Goal: Task Accomplishment & Management: Manage account settings

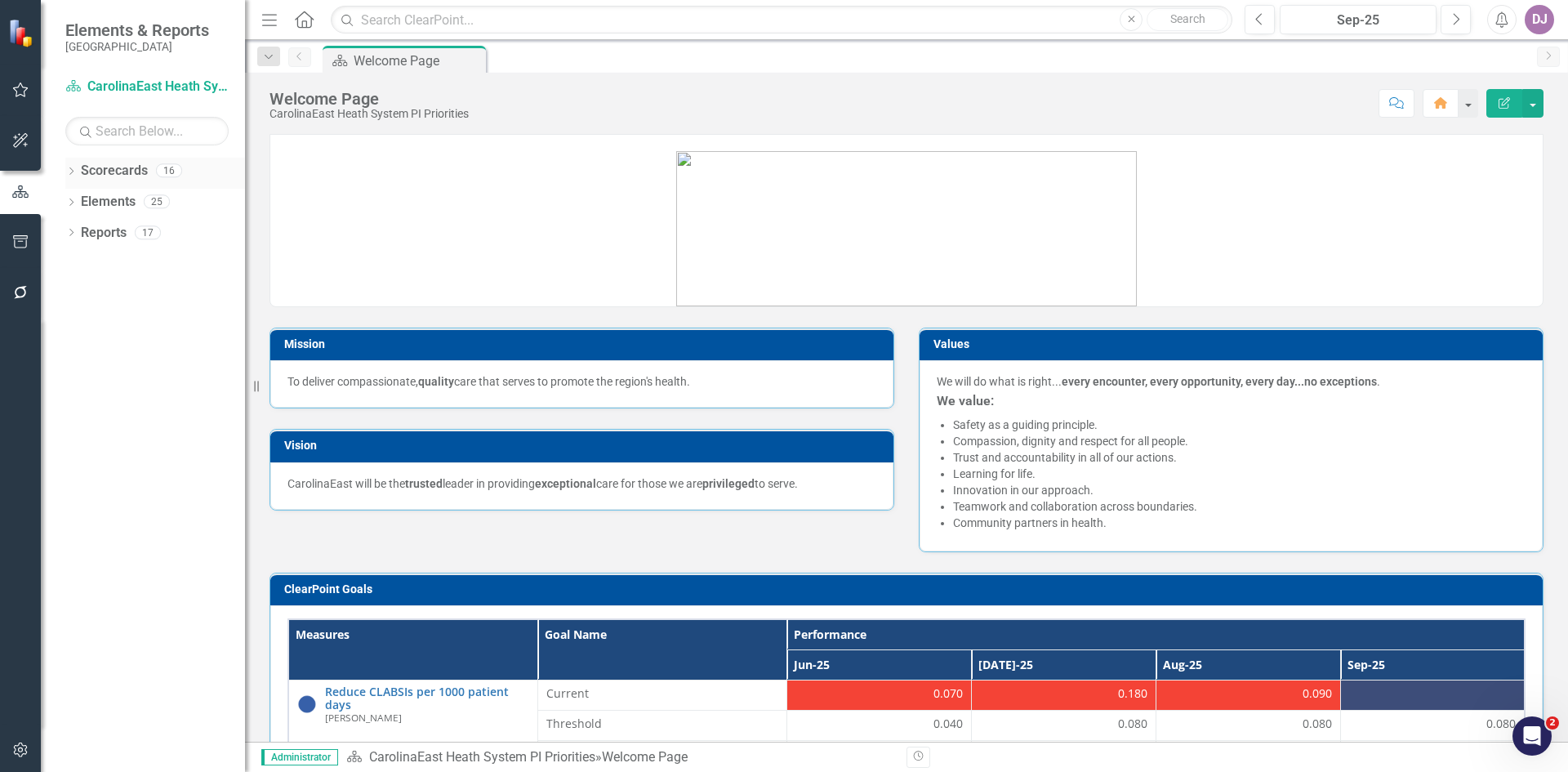
click at [95, 167] on link "Scorecards" at bounding box center [114, 171] width 67 height 19
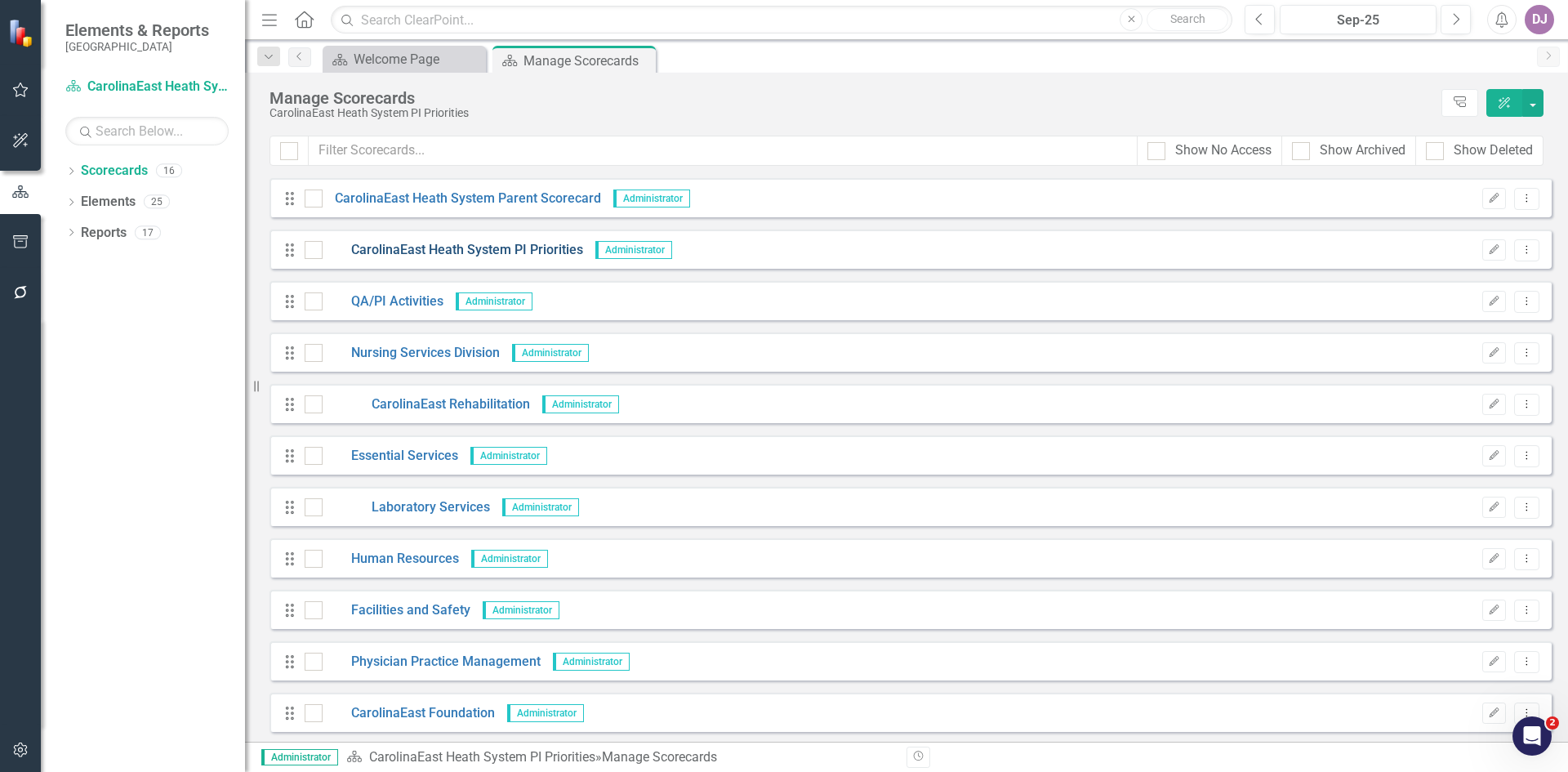
click at [399, 251] on link "CarolinaEast Heath System PI Priorities" at bounding box center [453, 251] width 261 height 19
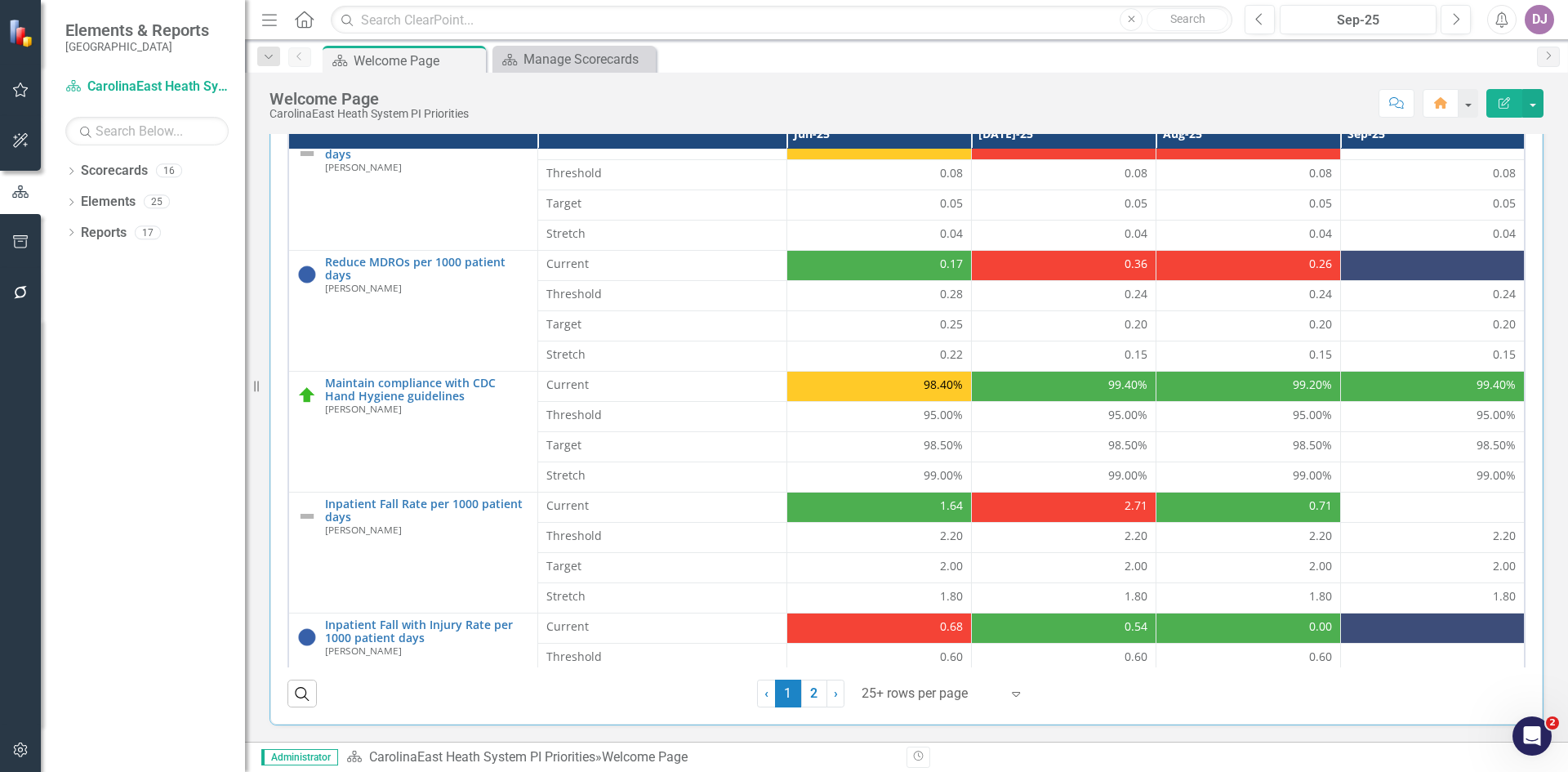
scroll to position [330, 0]
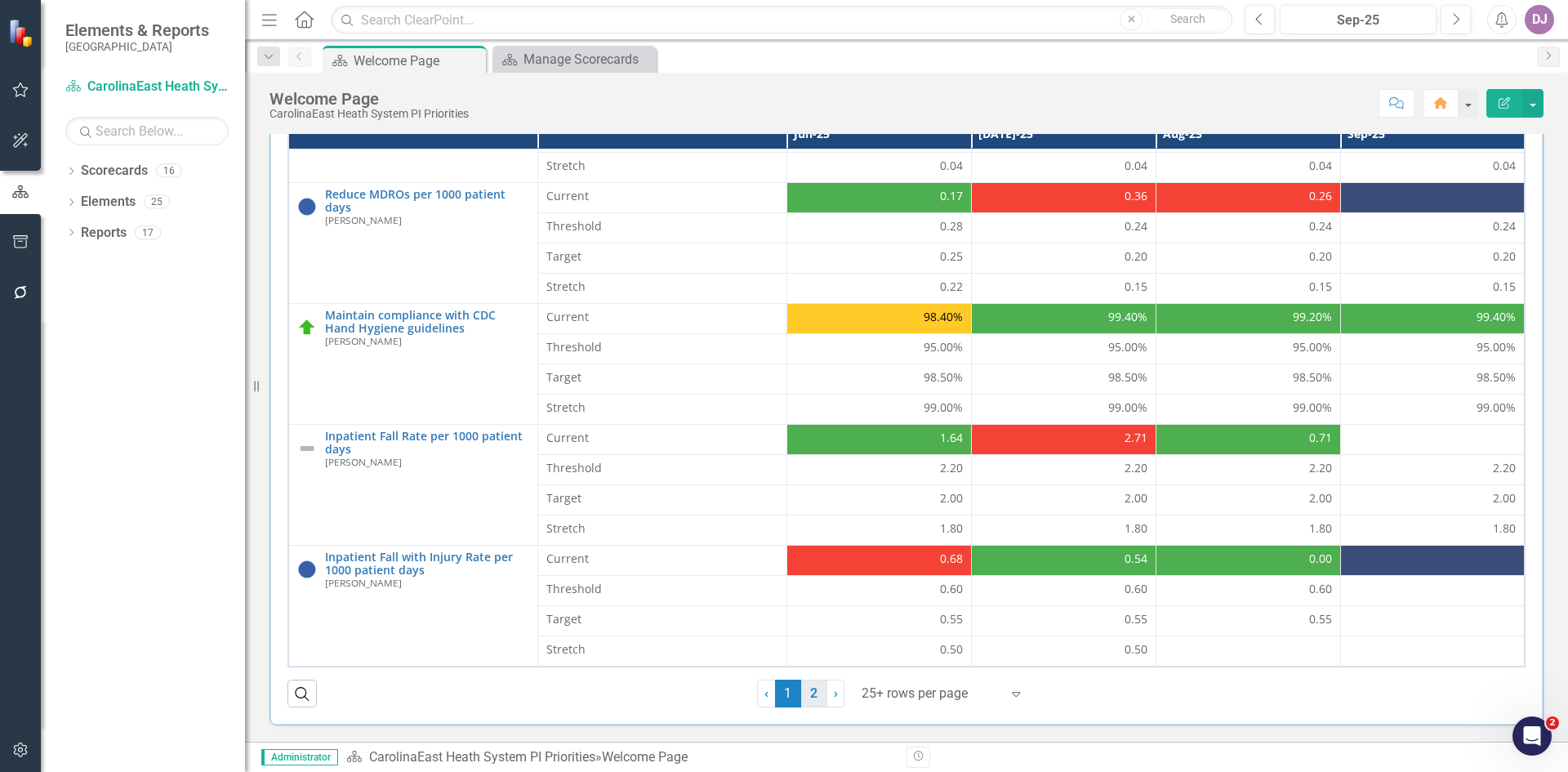
click at [803, 694] on link "2" at bounding box center [814, 693] width 26 height 28
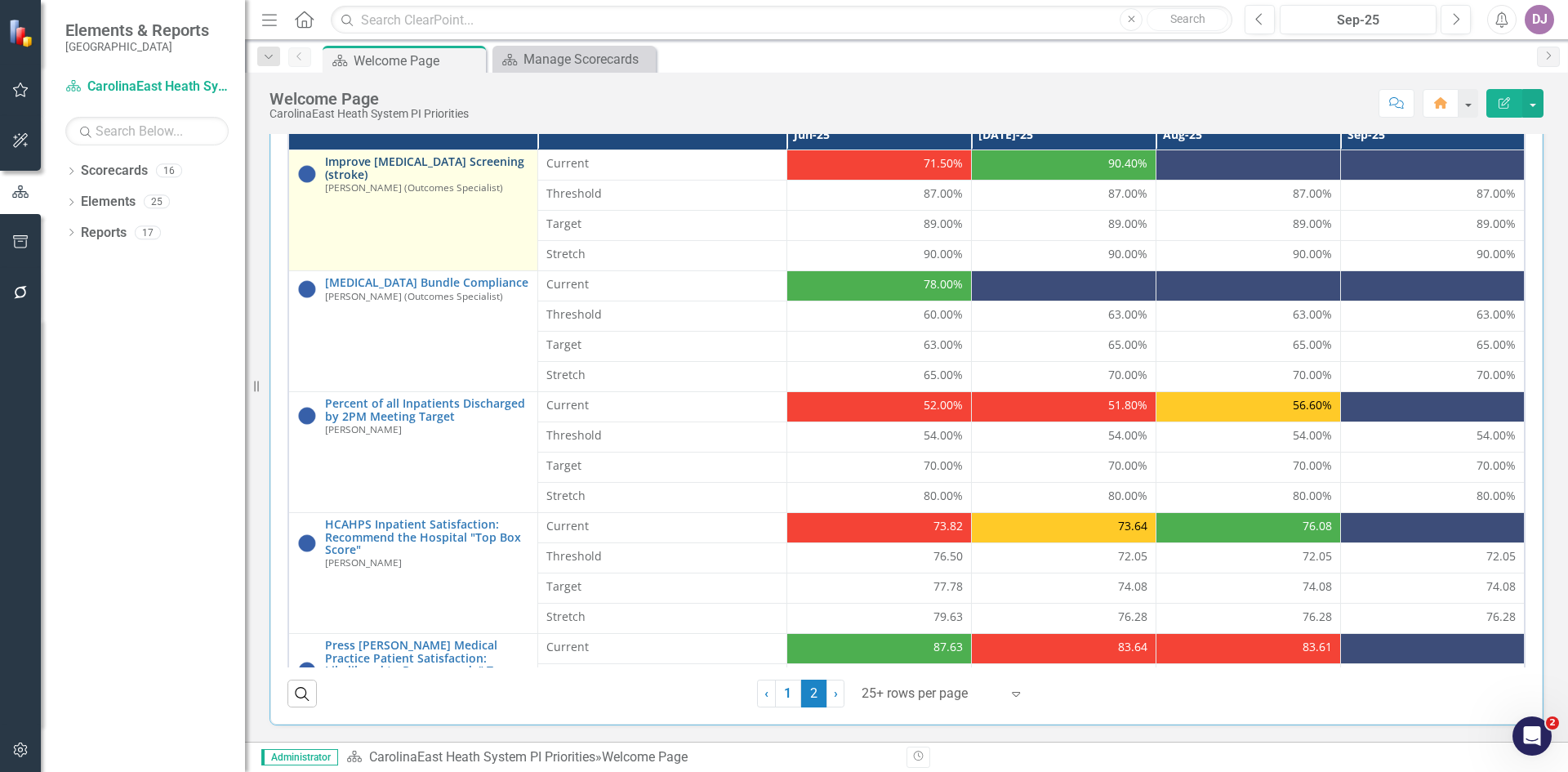
click at [361, 169] on link "Improve [MEDICAL_DATA] Screening (stroke)" at bounding box center [427, 168] width 204 height 25
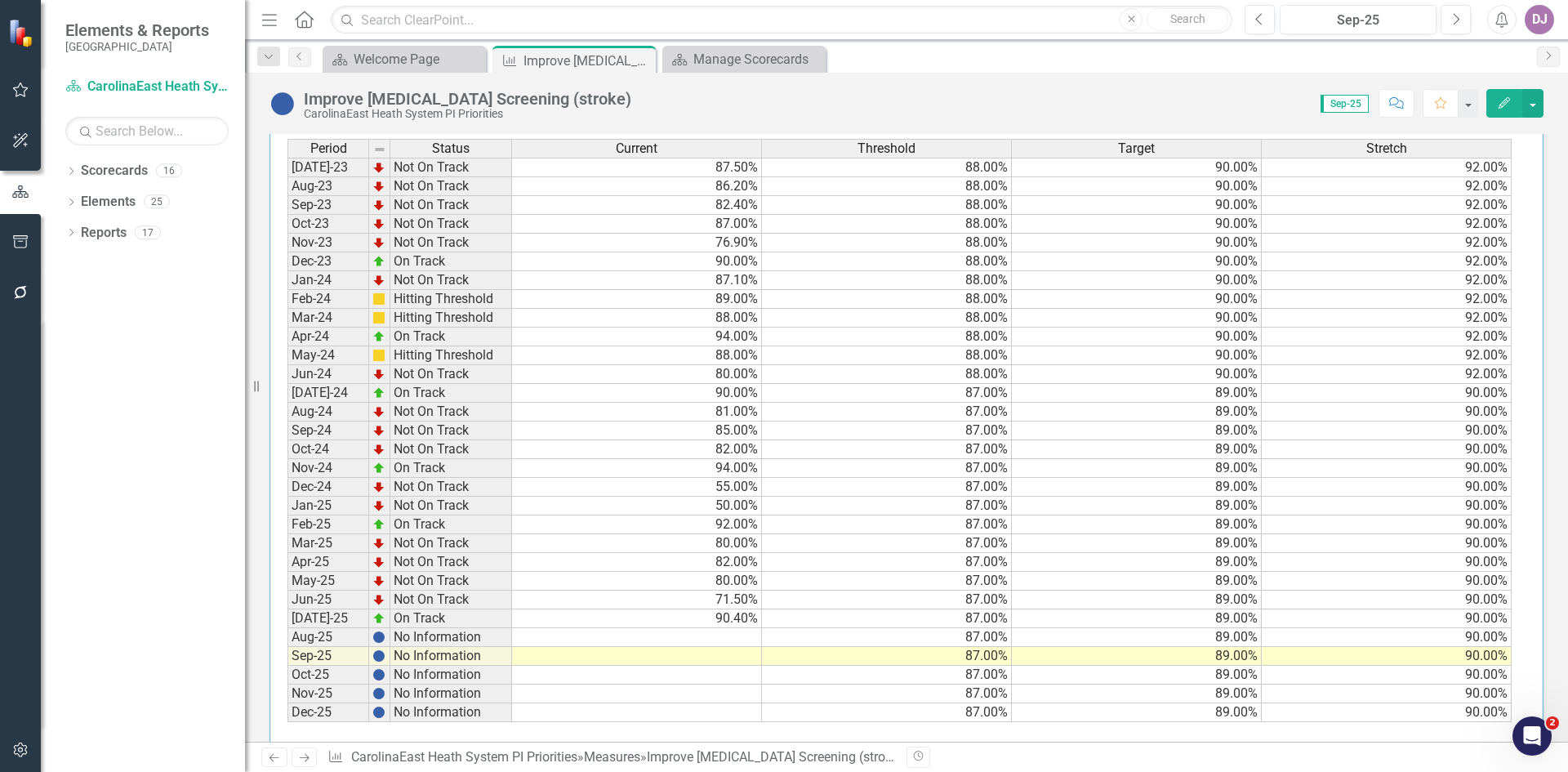
scroll to position [632, 0]
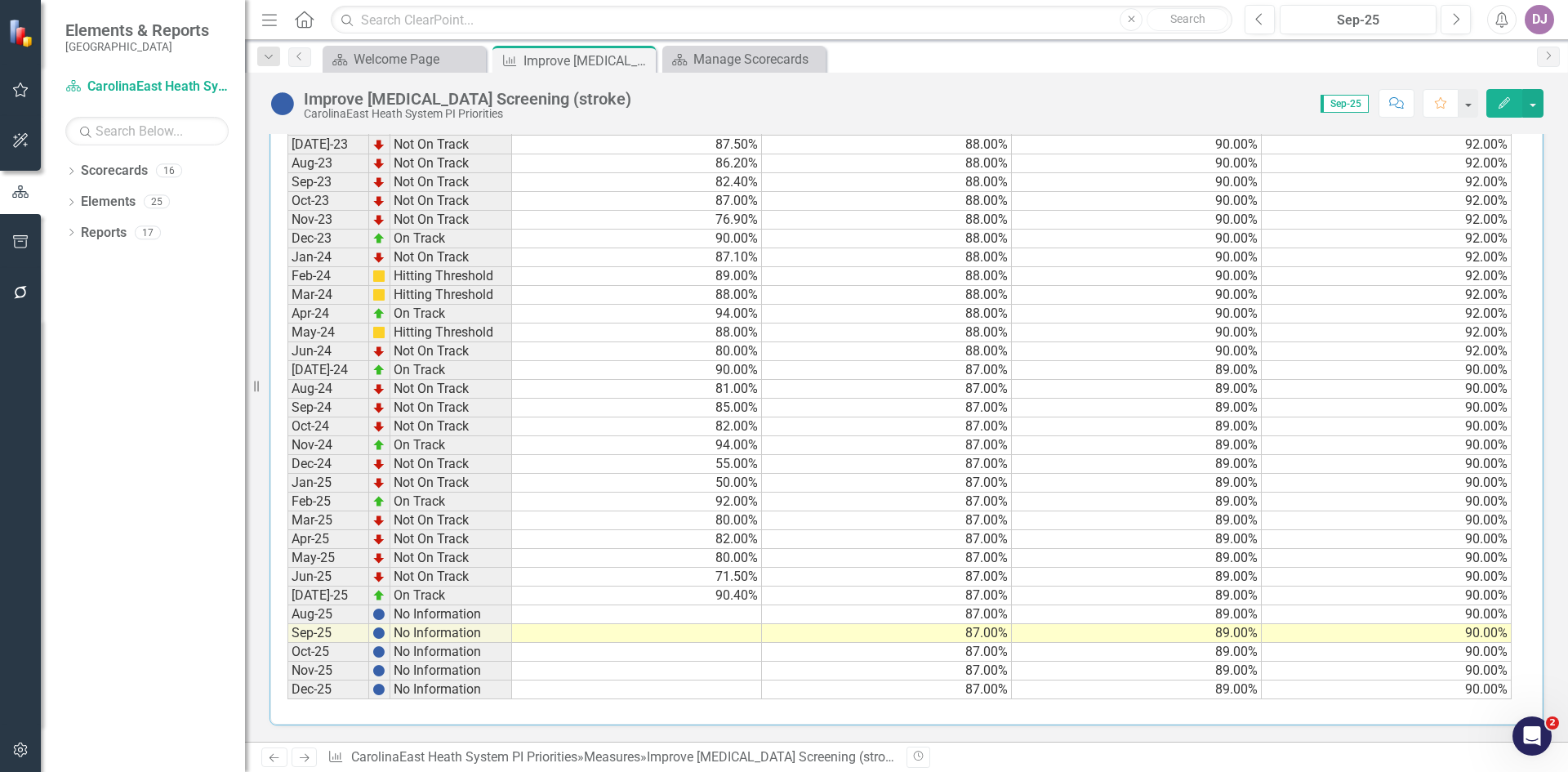
click at [725, 614] on td at bounding box center [636, 615] width 250 height 19
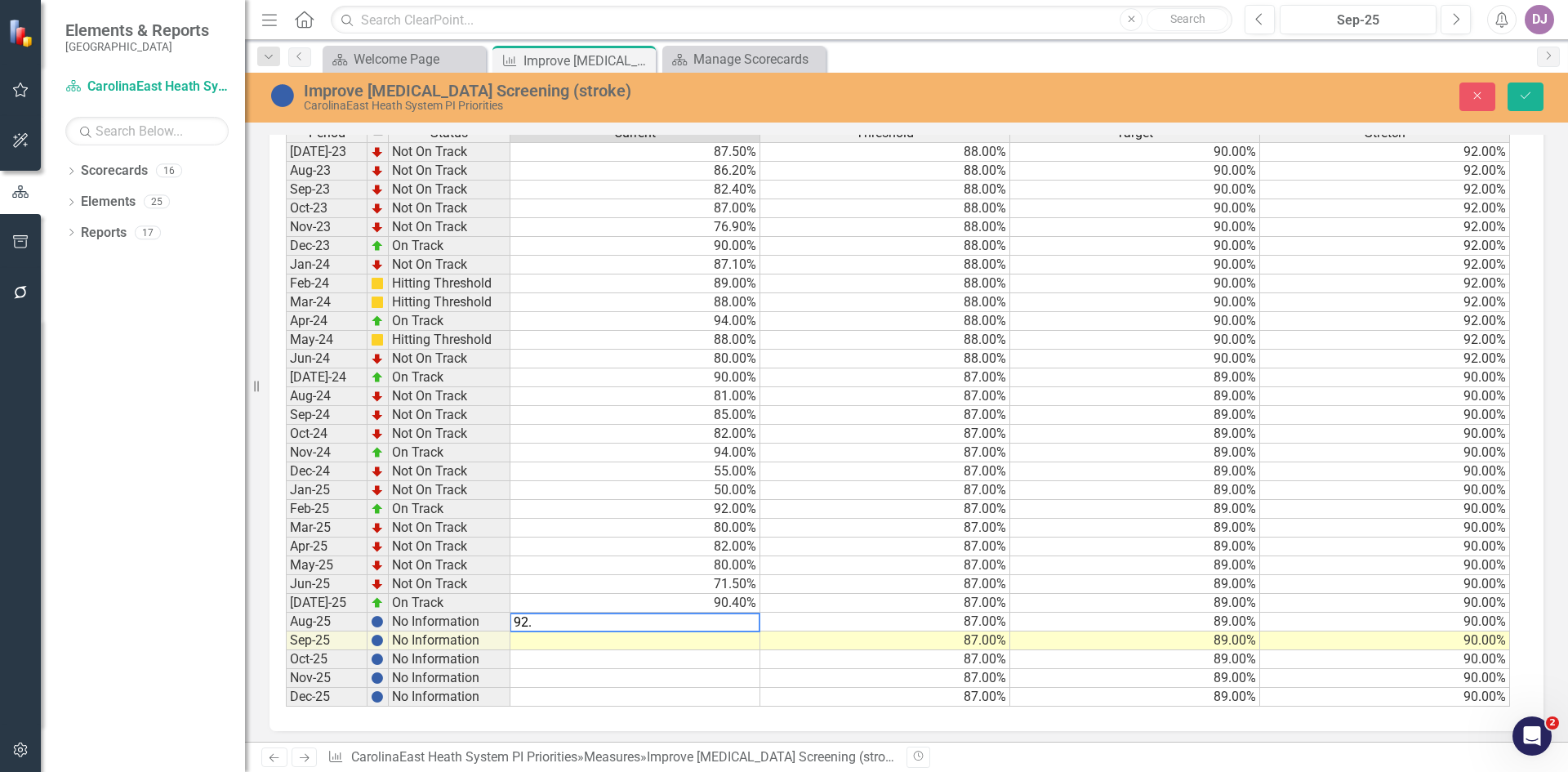
scroll to position [637, 0]
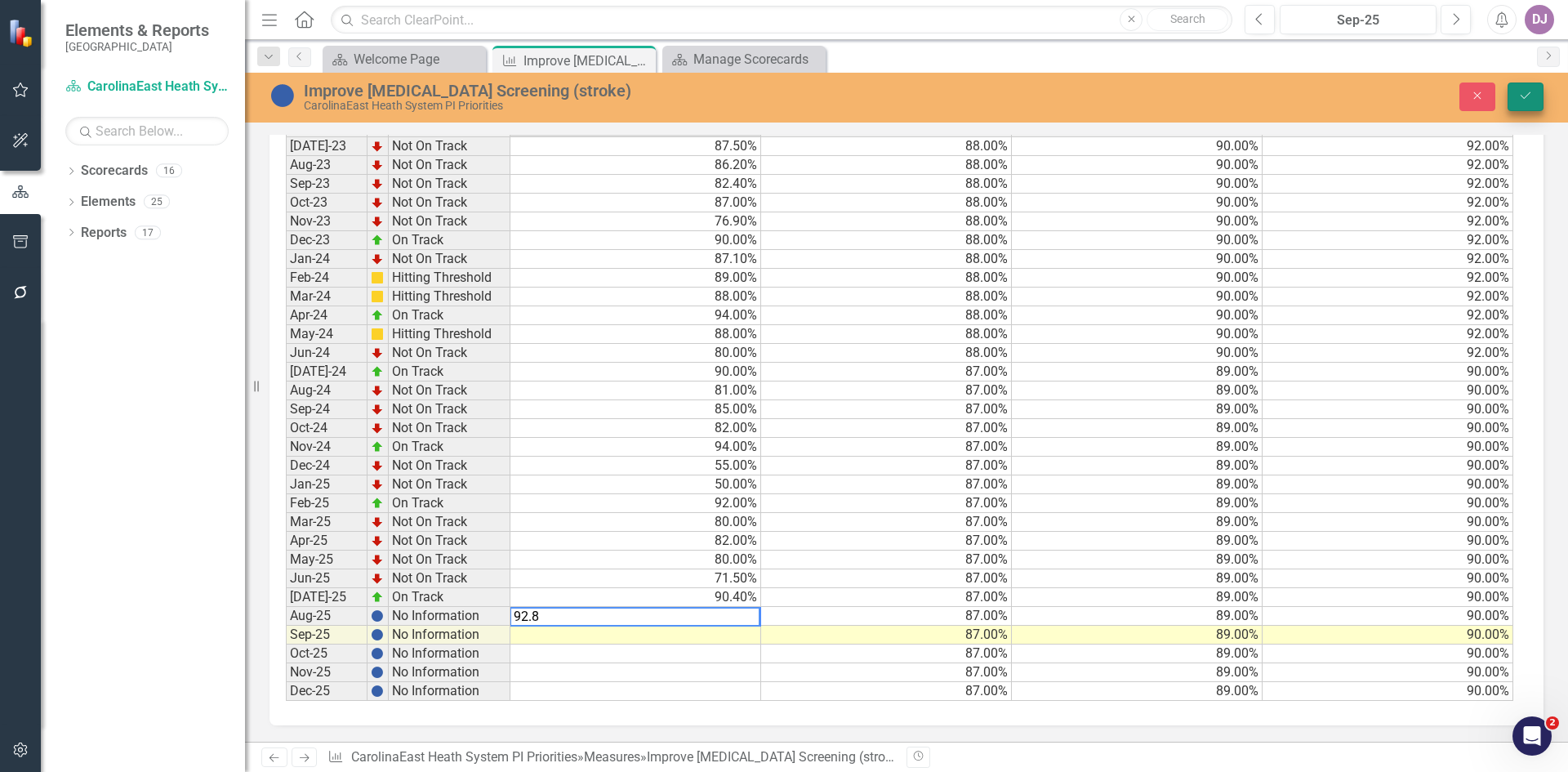
type textarea "92.8"
click at [1524, 94] on icon "Save" at bounding box center [1524, 96] width 14 height 12
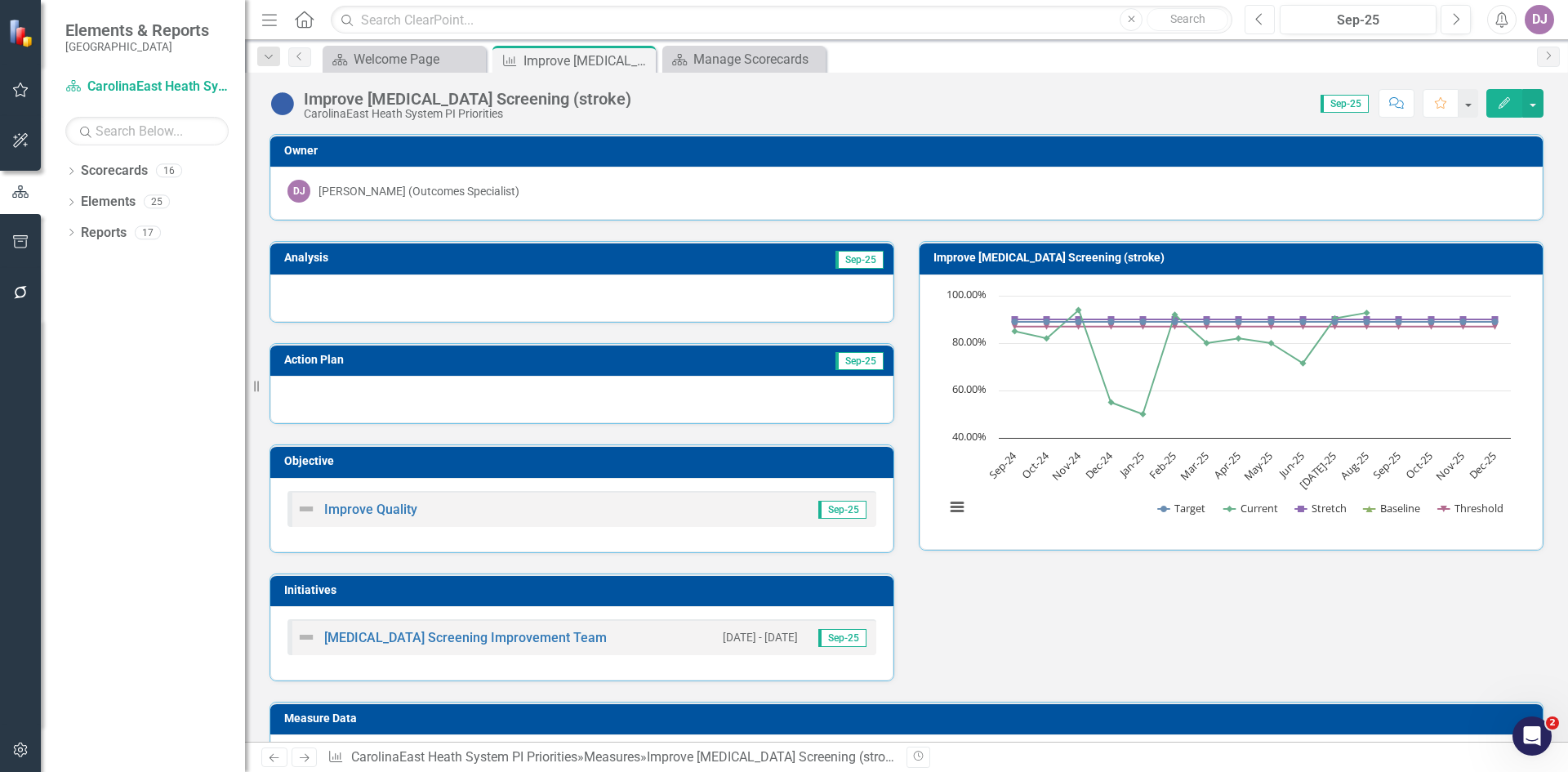
click at [1260, 26] on button "Previous" at bounding box center [1259, 19] width 30 height 29
click at [800, 260] on td "Aug-25" at bounding box center [723, 259] width 324 height 24
click at [797, 297] on div at bounding box center [581, 298] width 623 height 47
click at [784, 261] on td "Aug-25" at bounding box center [723, 259] width 324 height 24
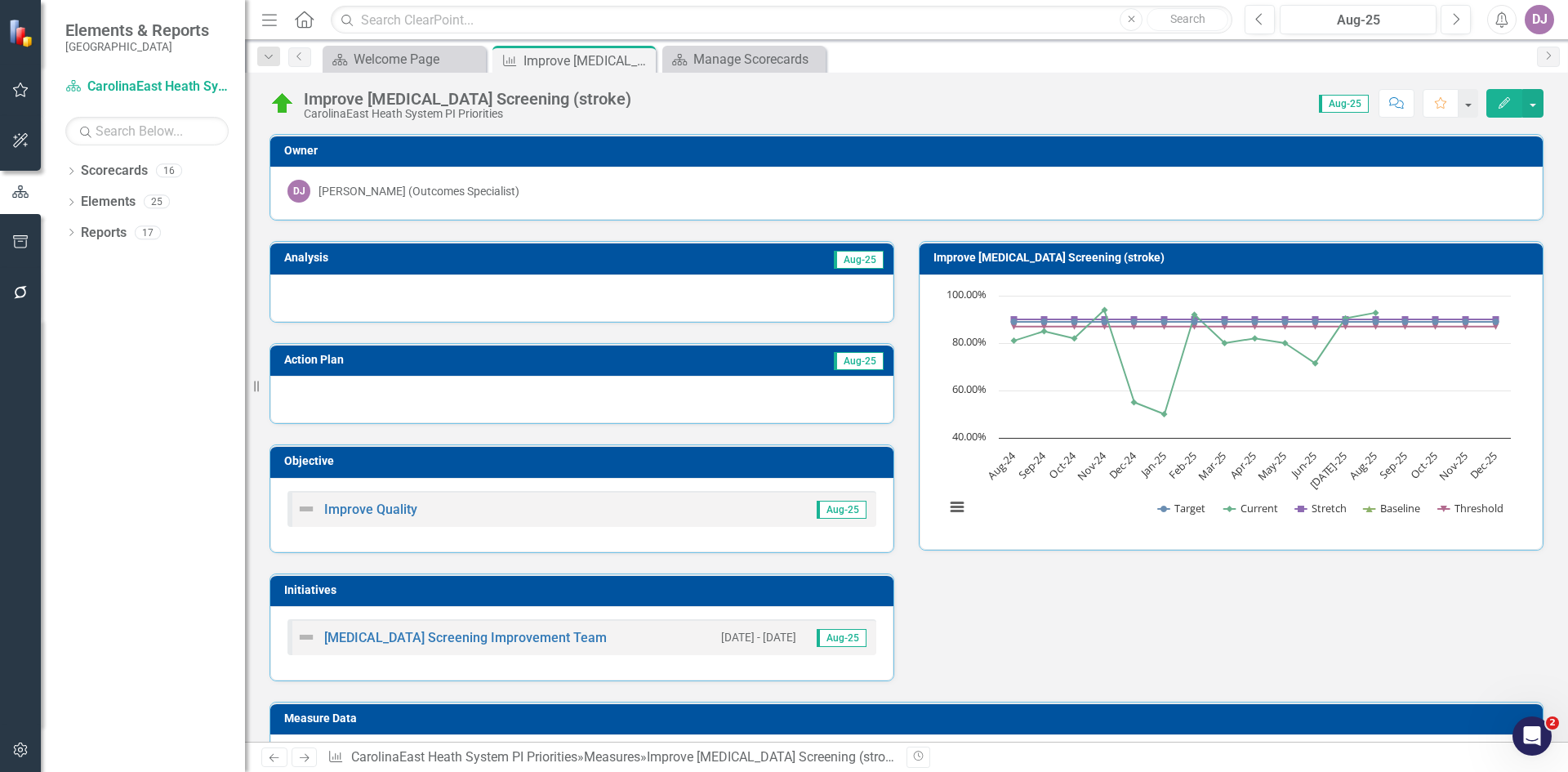
click at [784, 261] on td "Aug-25" at bounding box center [723, 259] width 324 height 24
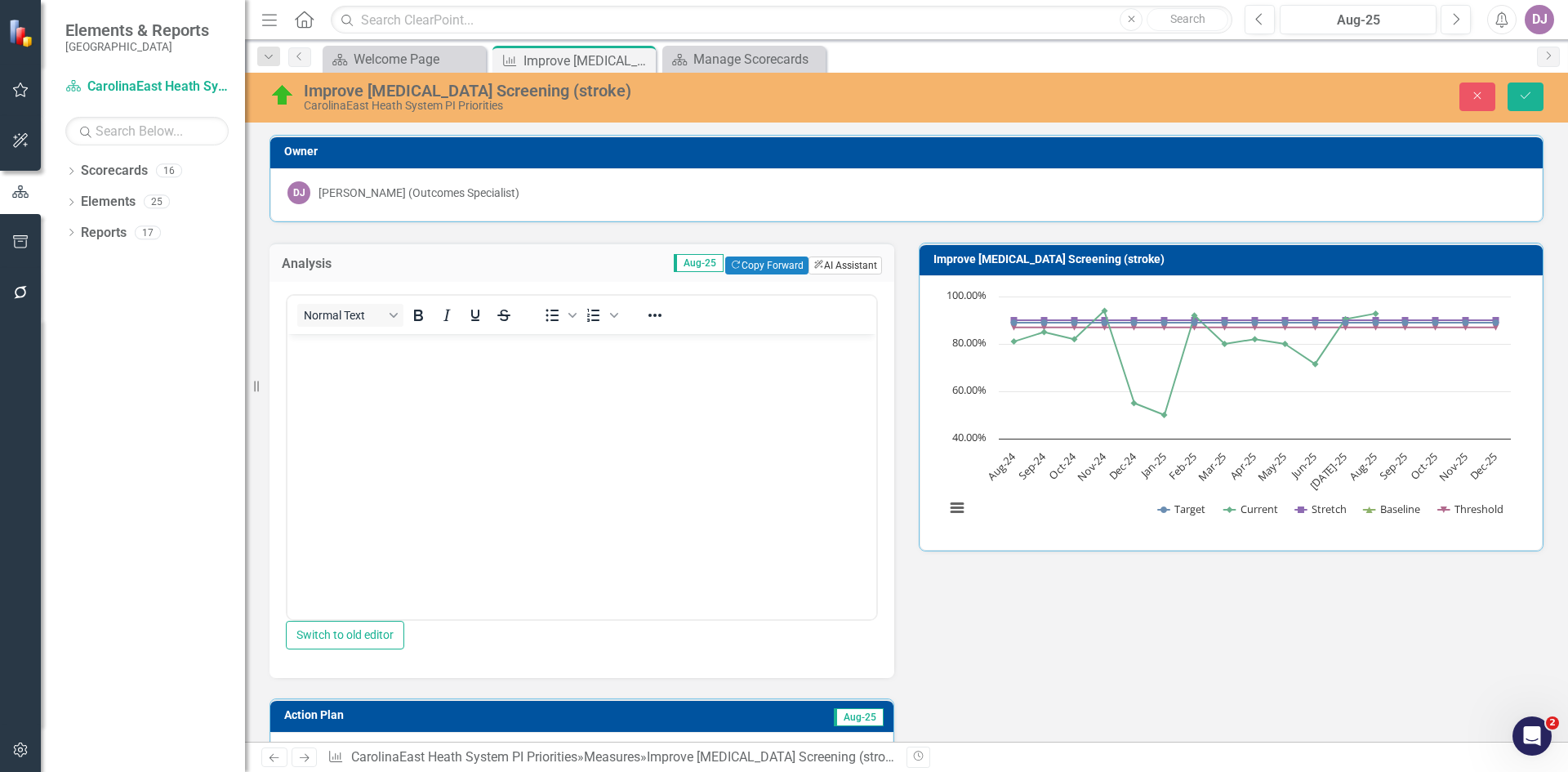
click at [826, 263] on button "ClearPoint AI AI Assistant" at bounding box center [844, 265] width 73 height 18
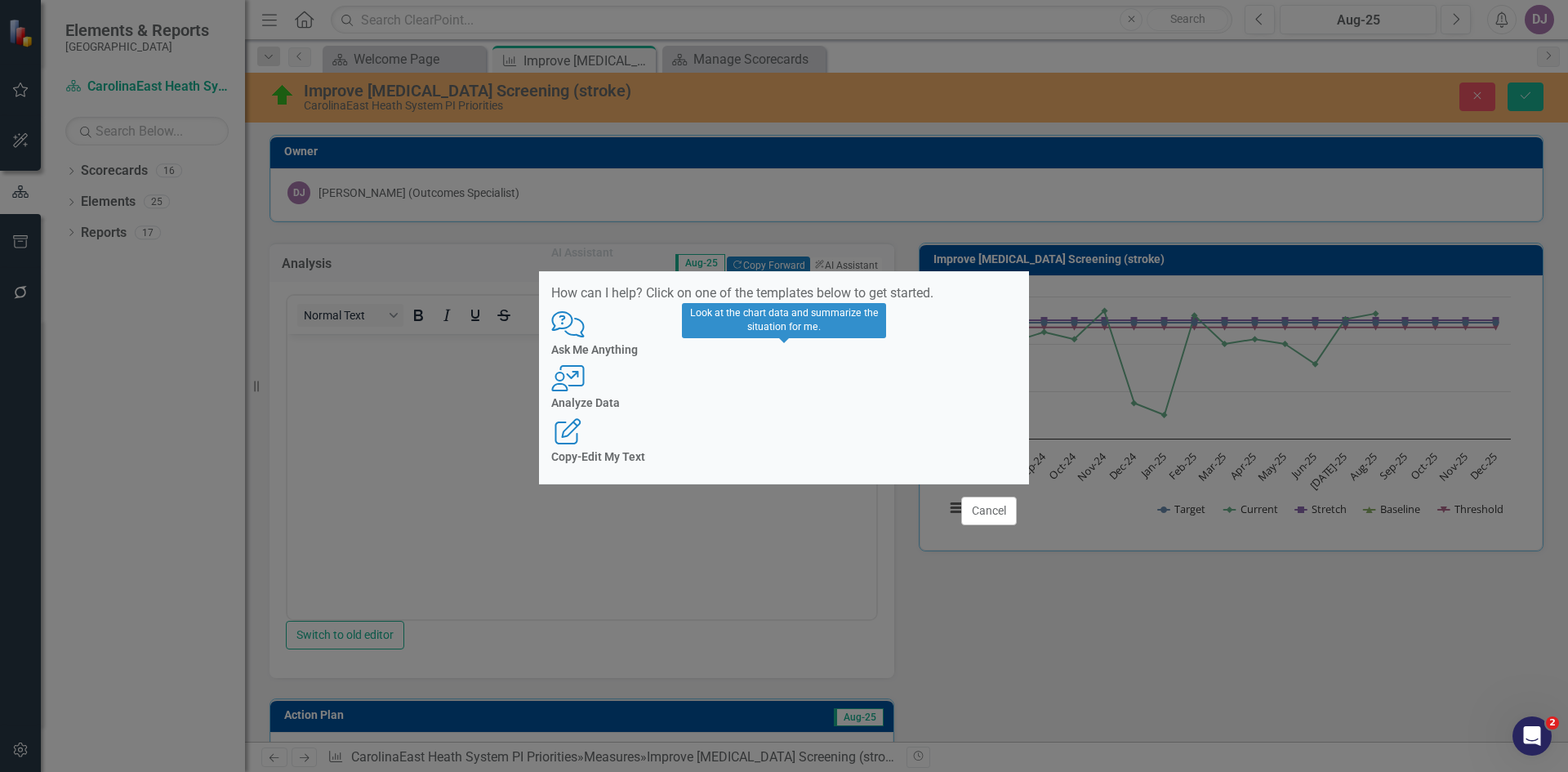
click at [792, 410] on h4 "Analyze Data" at bounding box center [784, 403] width 466 height 13
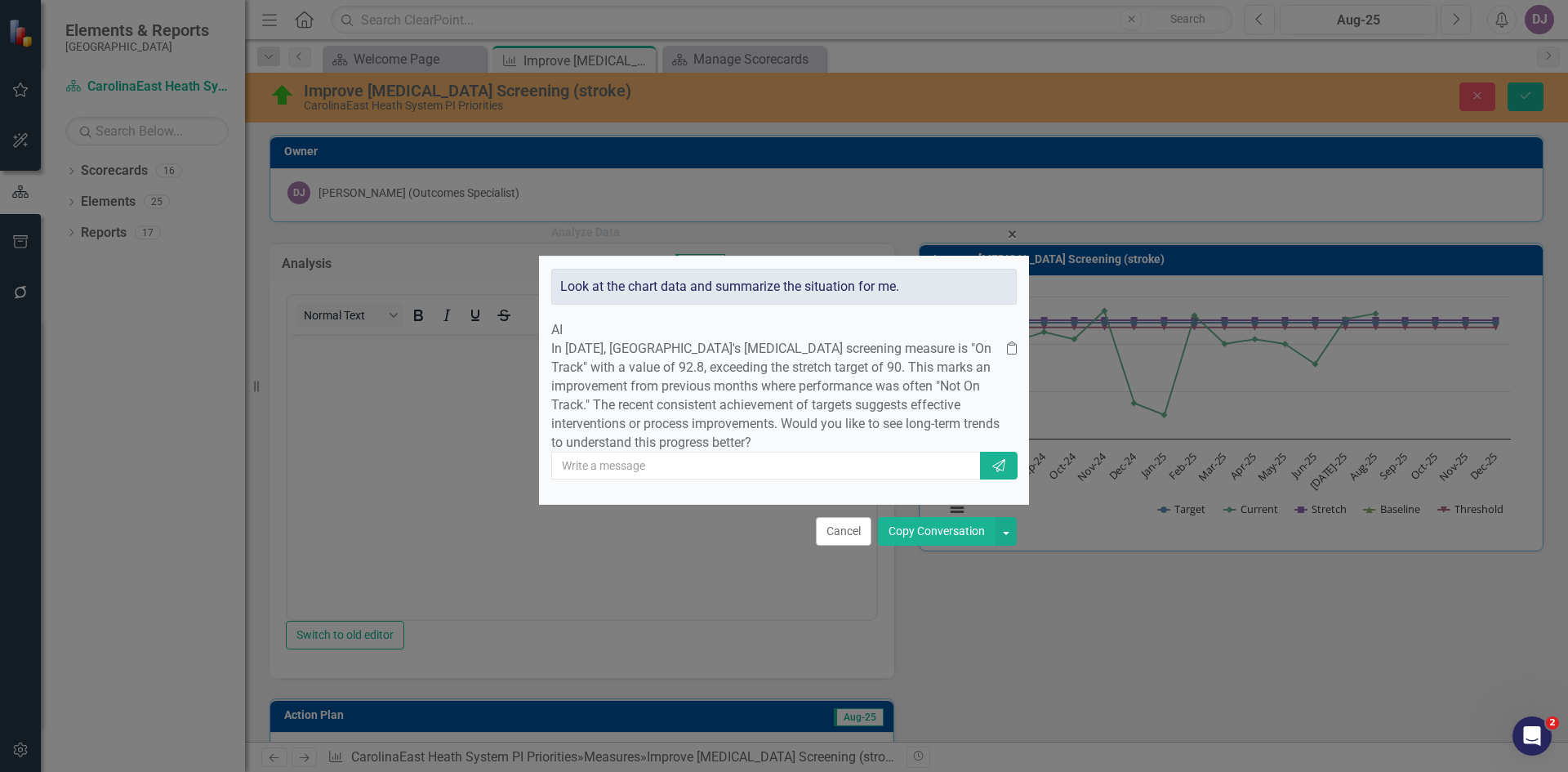
click at [915, 546] on button "Copy Conversation" at bounding box center [937, 531] width 118 height 29
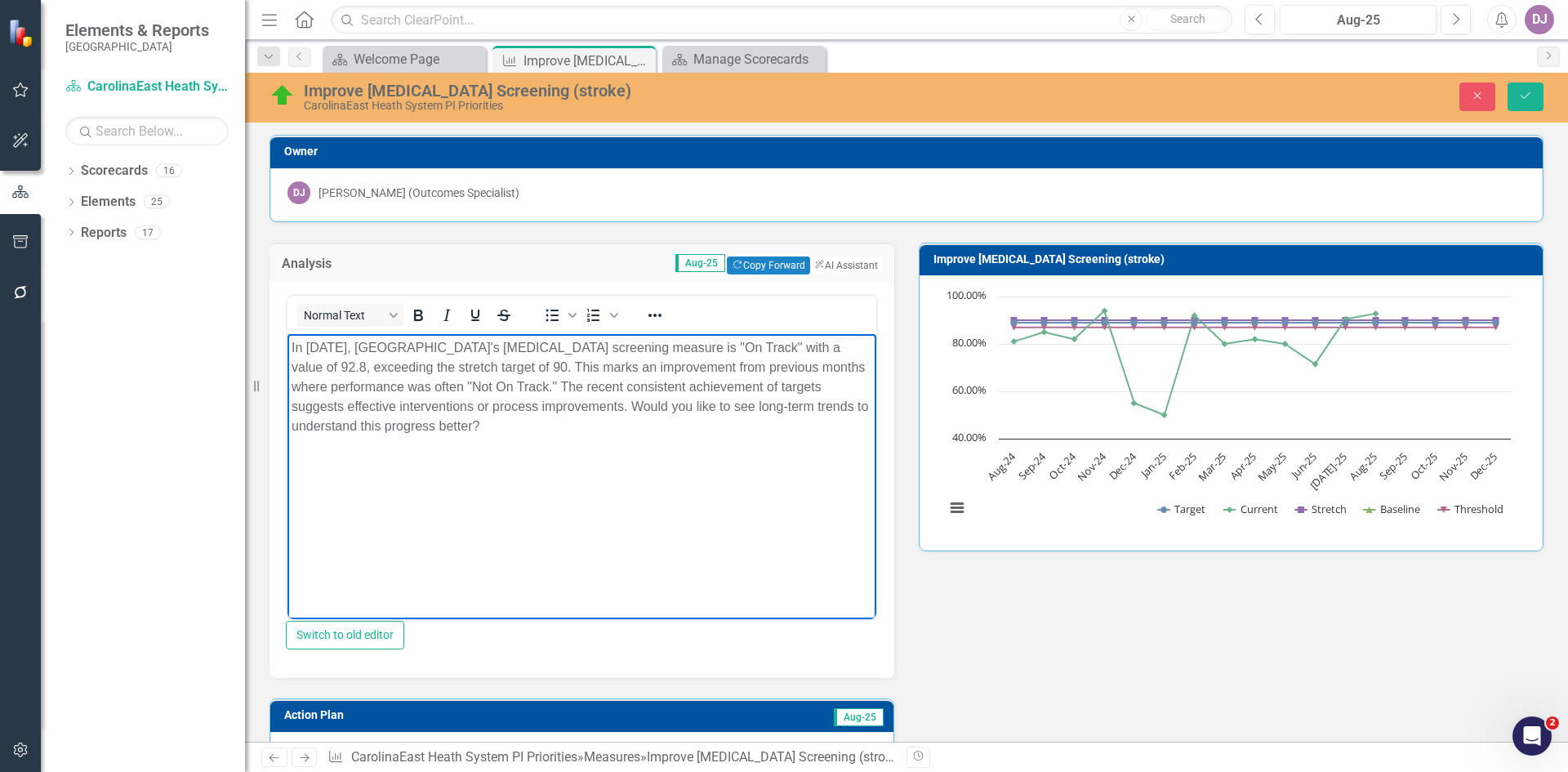
drag, startPoint x: 636, startPoint y: 405, endPoint x: 641, endPoint y: 424, distance: 19.6
click at [641, 424] on p "In [DATE], [GEOGRAPHIC_DATA]'s [MEDICAL_DATA] screening measure is "On Track" w…" at bounding box center [582, 387] width 581 height 98
drag, startPoint x: 655, startPoint y: 414, endPoint x: 291, endPoint y: 346, distance: 370.3
click at [291, 346] on body "In [DATE], [GEOGRAPHIC_DATA]'s [MEDICAL_DATA] screening measure is "On Track" w…" at bounding box center [582, 456] width 589 height 245
copy p "In [DATE], [GEOGRAPHIC_DATA]'s [MEDICAL_DATA] screening measure is "On Track" w…"
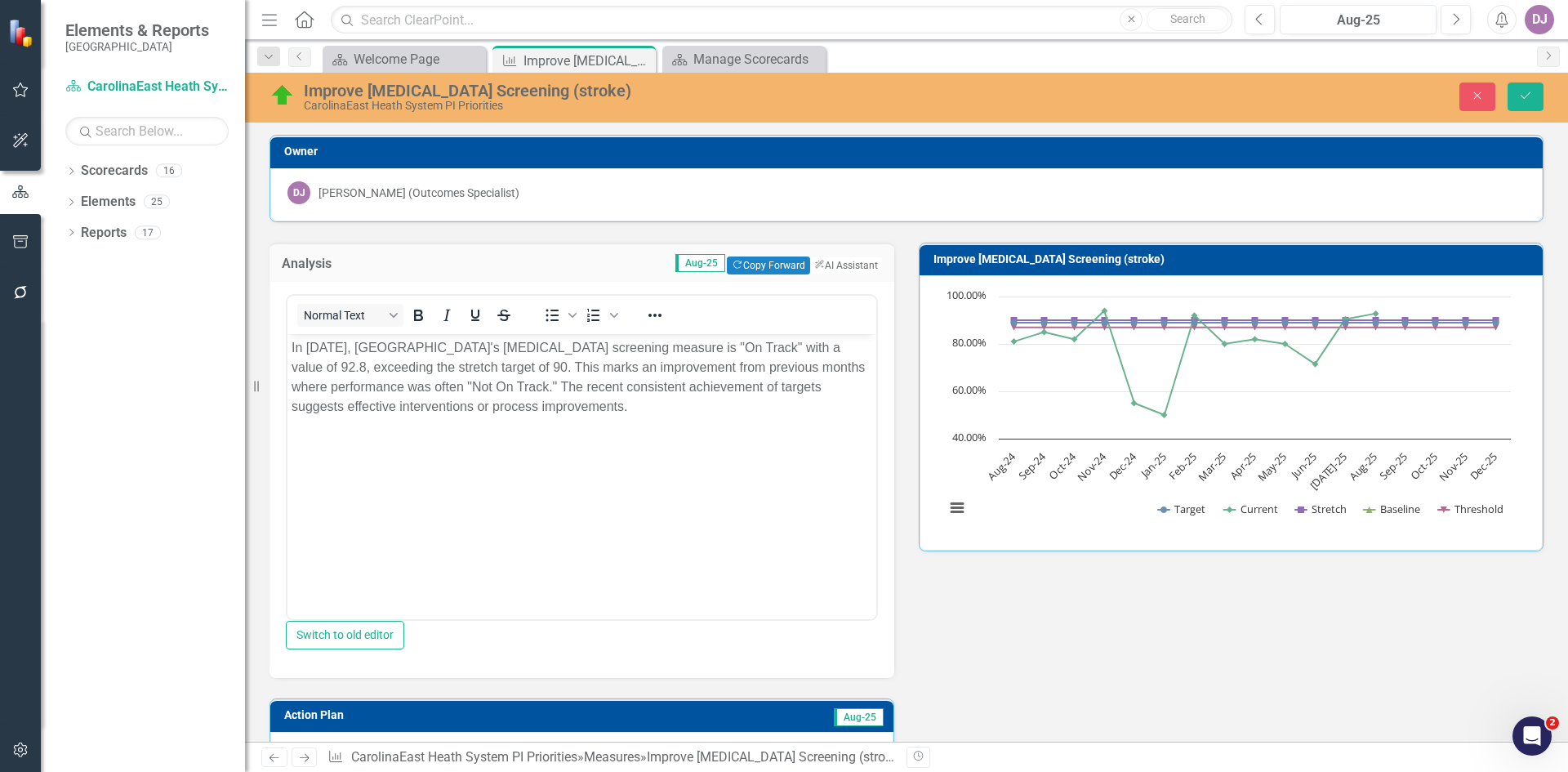
drag, startPoint x: 997, startPoint y: 516, endPoint x: 1001, endPoint y: 633, distance: 117.1
click at [1001, 633] on div "Analysis Aug-25 Copy Forward Copy Forward ClearPoint AI AI Assistant Normal Tex…" at bounding box center [906, 629] width 1298 height 815
click at [953, 504] on button "View chart menu, Chart" at bounding box center [957, 507] width 23 height 23
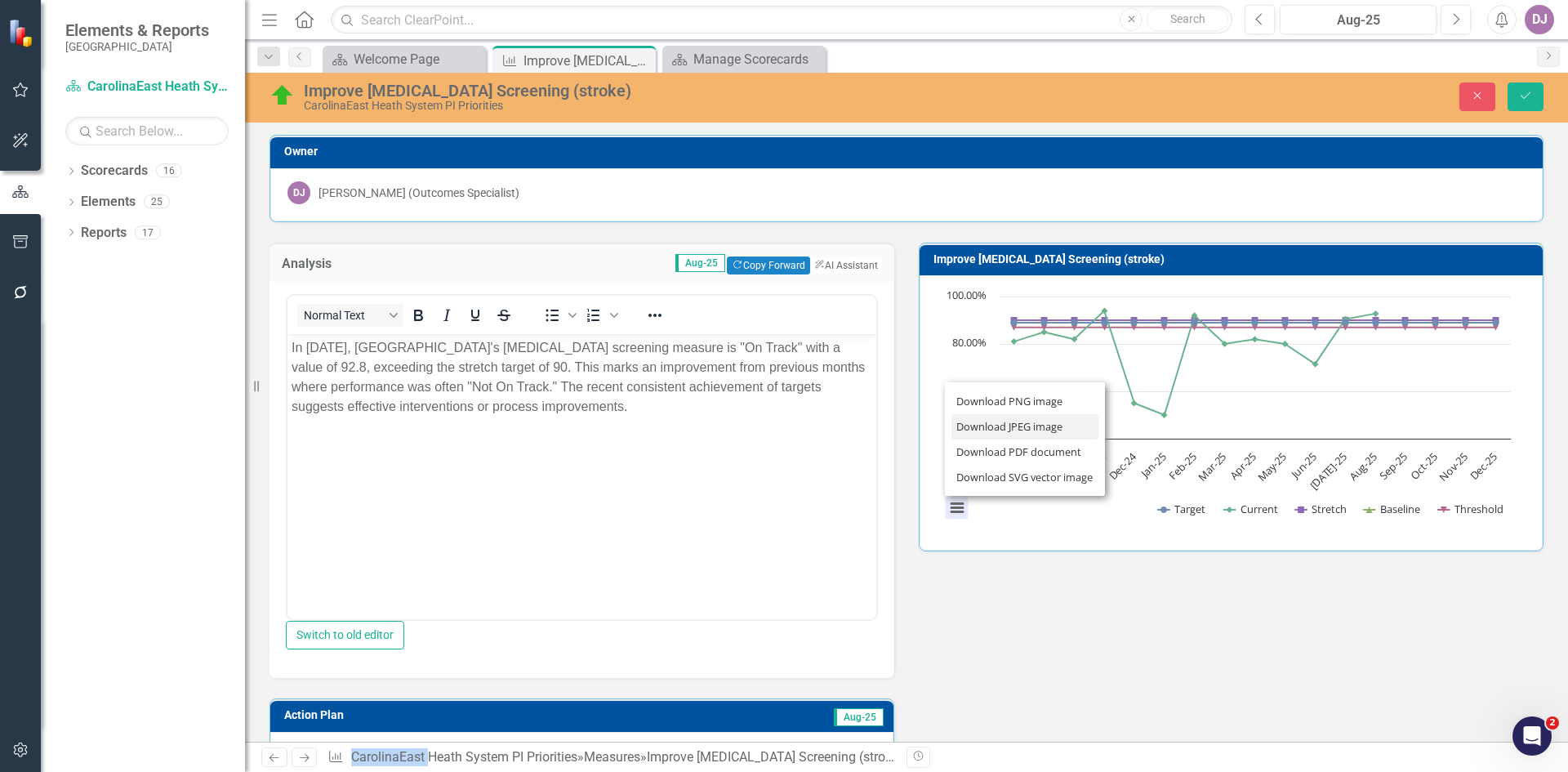
click at [974, 427] on li "Download JPEG image" at bounding box center [1024, 426] width 147 height 25
click at [956, 510] on button "View chart menu, Chart" at bounding box center [957, 507] width 23 height 23
click at [995, 406] on li "Download PNG image" at bounding box center [1024, 401] width 147 height 25
click at [955, 515] on button "View chart menu, Chart" at bounding box center [957, 507] width 23 height 23
click at [967, 481] on li "Download SVG vector image" at bounding box center [1024, 477] width 147 height 25
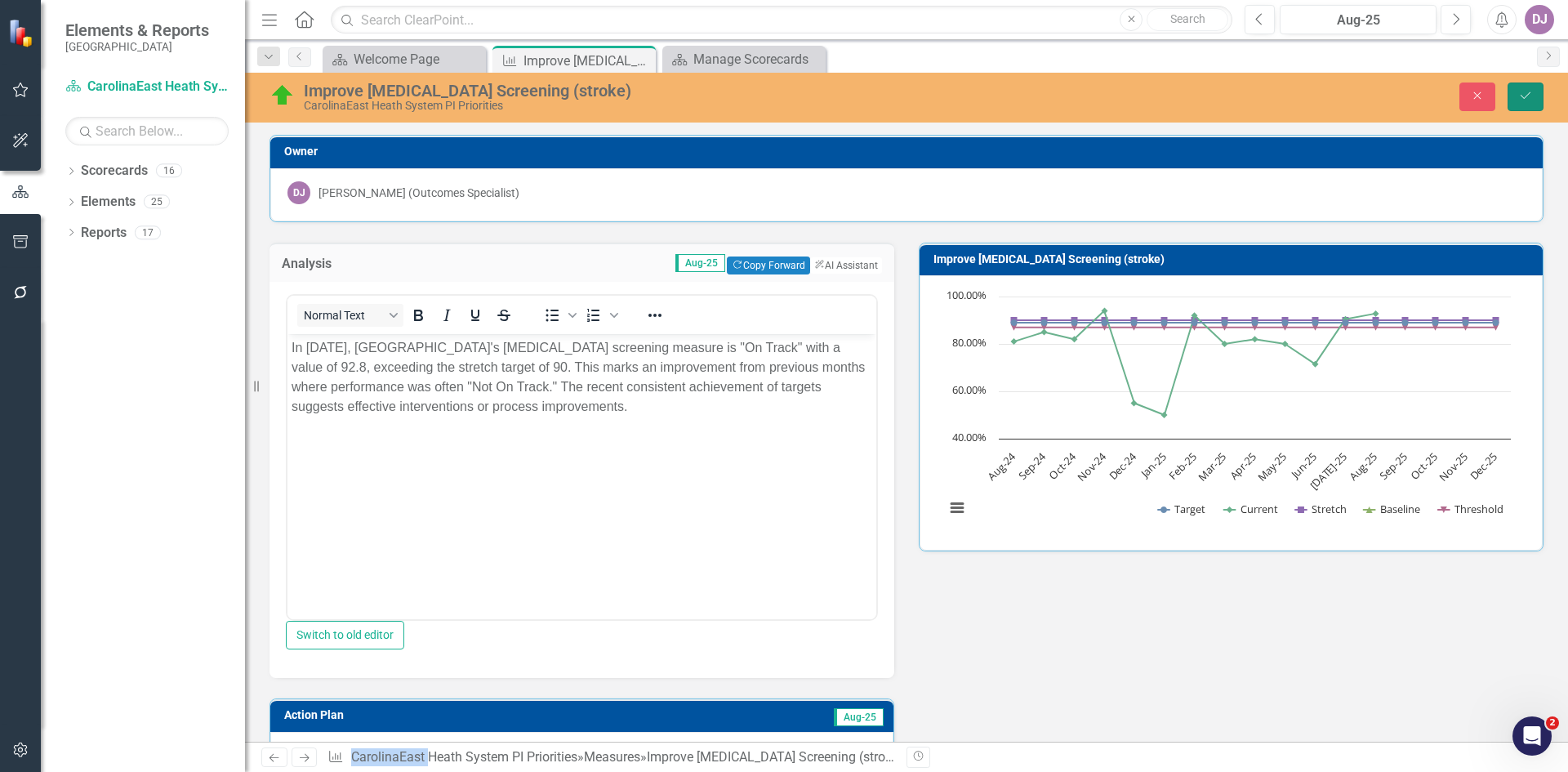
click at [1531, 98] on icon "Save" at bounding box center [1524, 96] width 14 height 12
